Goal: Navigation & Orientation: Find specific page/section

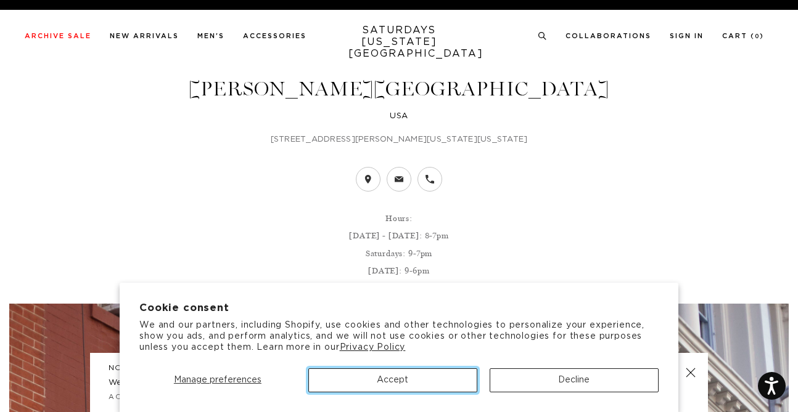
click at [428, 374] on button "Accept" at bounding box center [392, 381] width 169 height 24
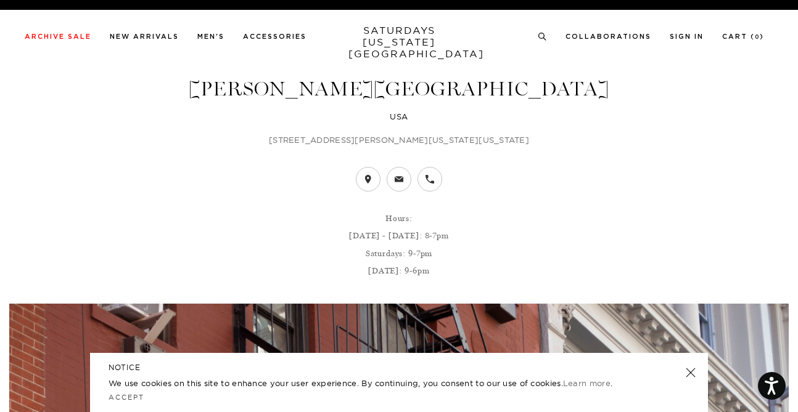
click at [690, 375] on link at bounding box center [690, 372] width 17 height 17
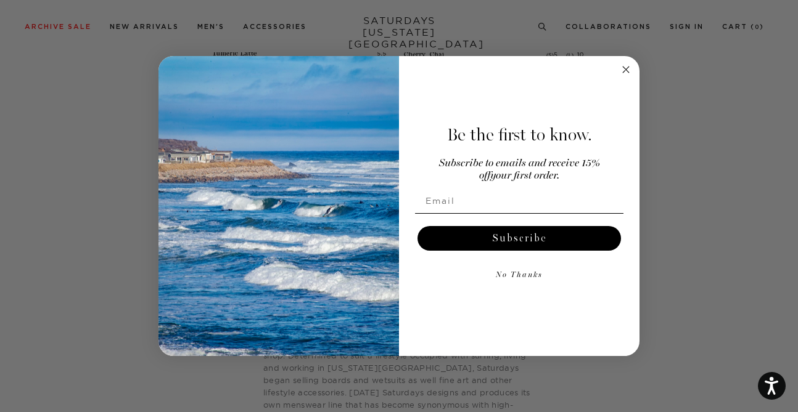
scroll to position [2665, 0]
click at [620, 73] on circle "Close dialog" at bounding box center [626, 69] width 14 height 14
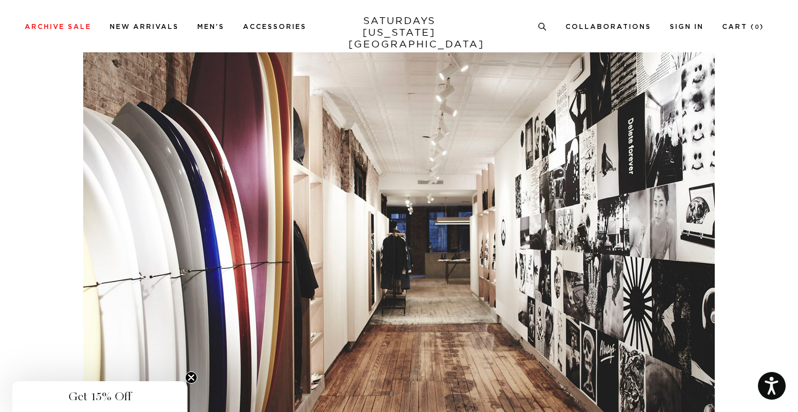
scroll to position [3224, 0]
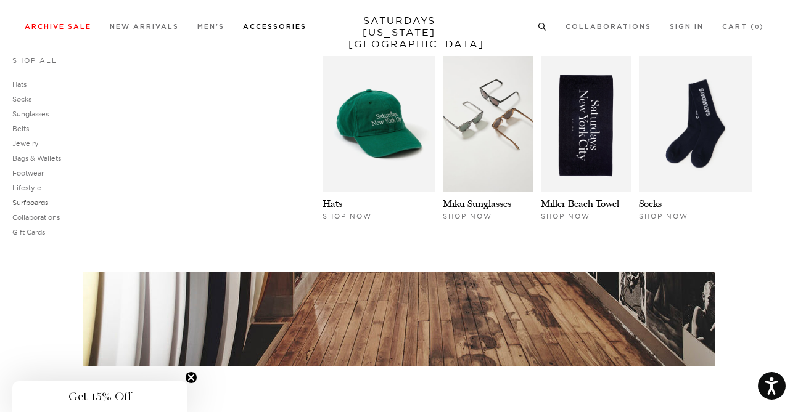
click at [48, 203] on link "Surfboards" at bounding box center [30, 202] width 36 height 9
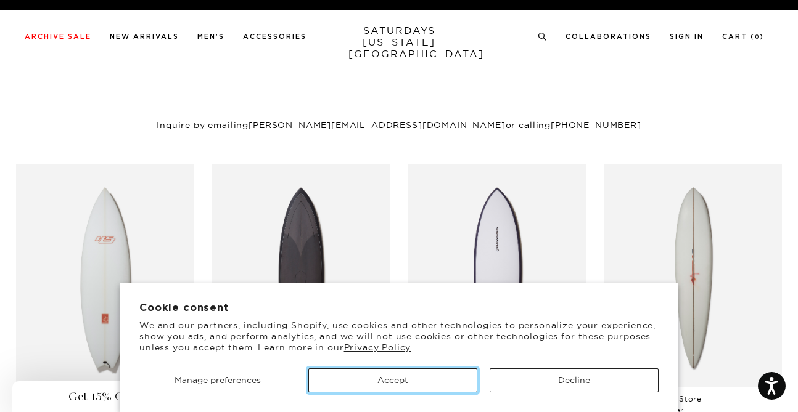
click at [405, 377] on button "Accept" at bounding box center [392, 381] width 169 height 24
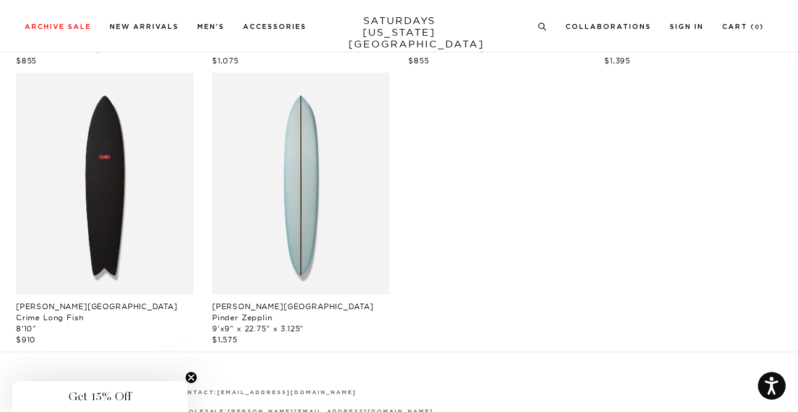
scroll to position [407, 0]
